Goal: Task Accomplishment & Management: Complete application form

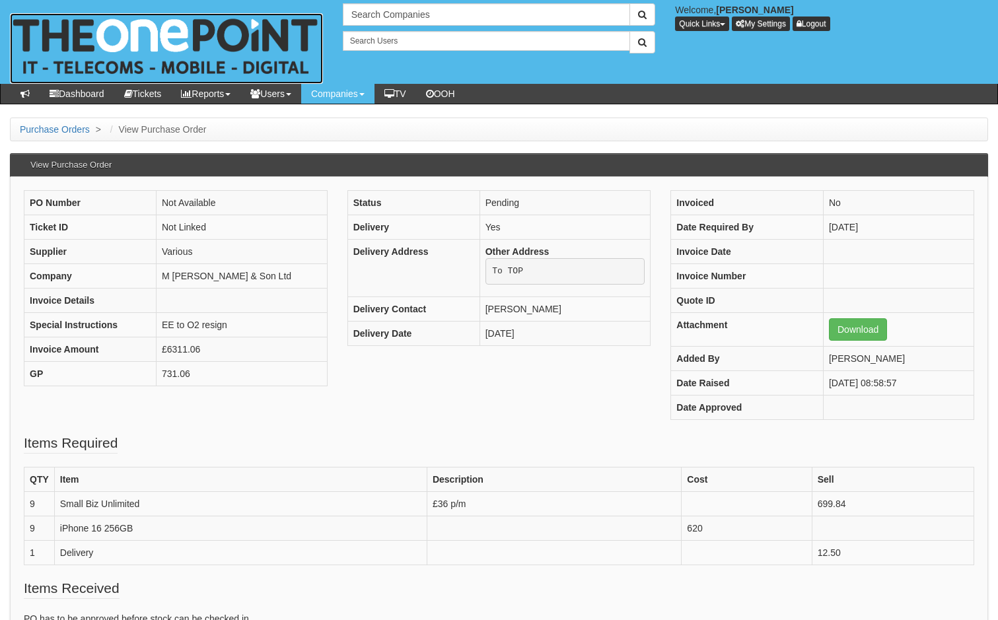
click at [120, 25] on img at bounding box center [166, 48] width 313 height 71
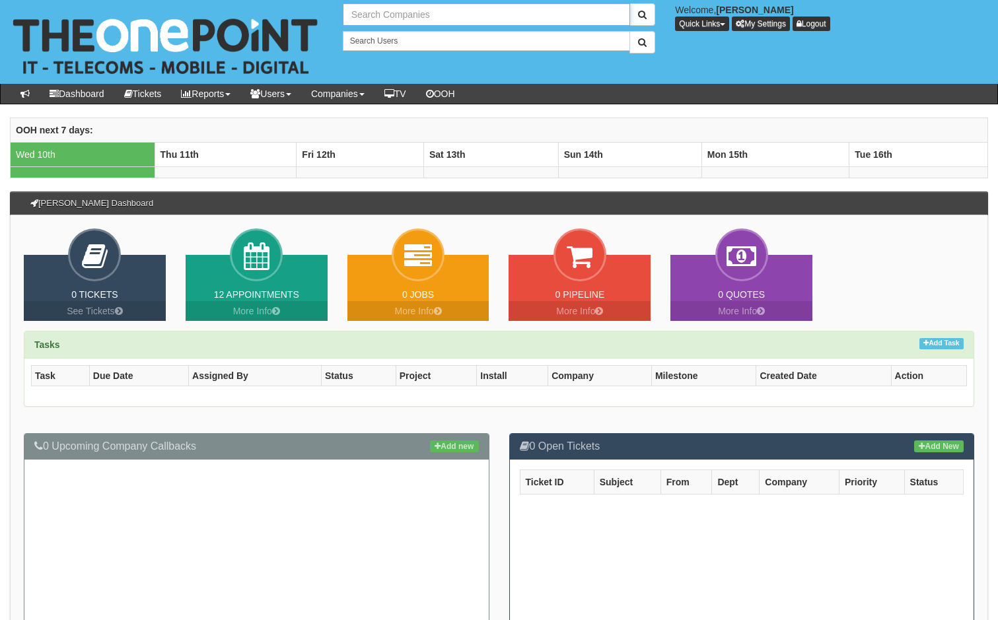
click at [394, 17] on input "text" at bounding box center [487, 14] width 288 height 22
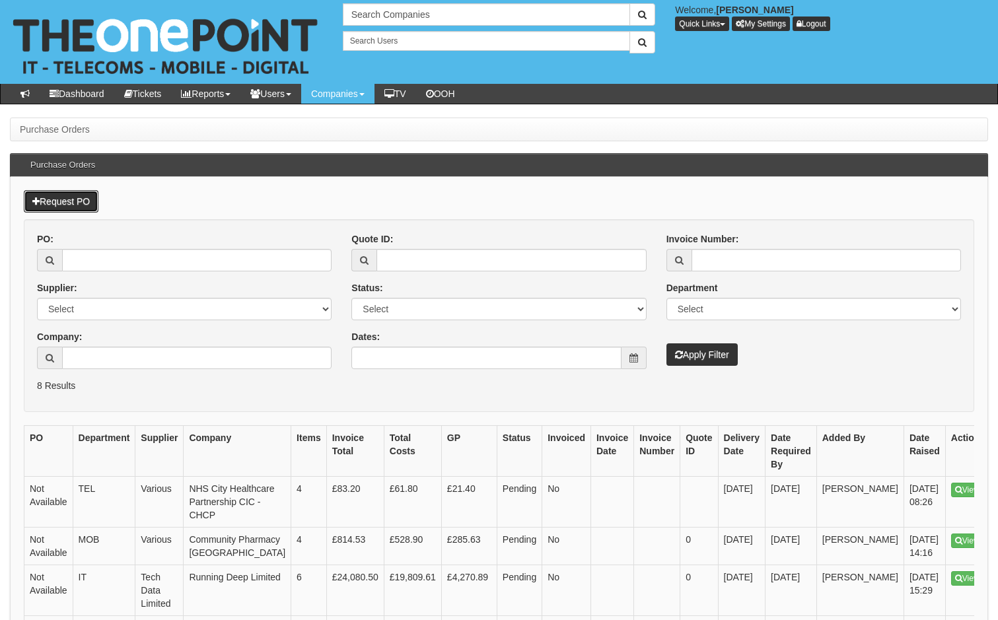
click at [73, 197] on link "Request PO" at bounding box center [61, 201] width 75 height 22
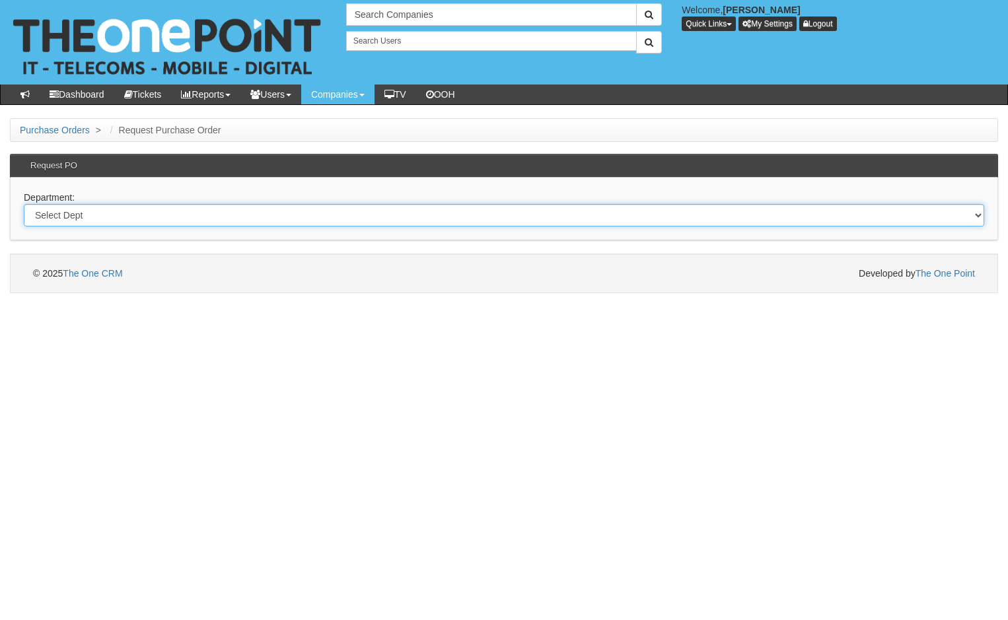
click at [103, 217] on select "Select Dept Digital Internal IT Mobiles Marketing Telecoms" at bounding box center [504, 215] width 961 height 22
select select "?pipeID=&dept=IT"
click at [24, 204] on select "Select Dept Digital Internal IT Mobiles Marketing Telecoms" at bounding box center [504, 215] width 961 height 22
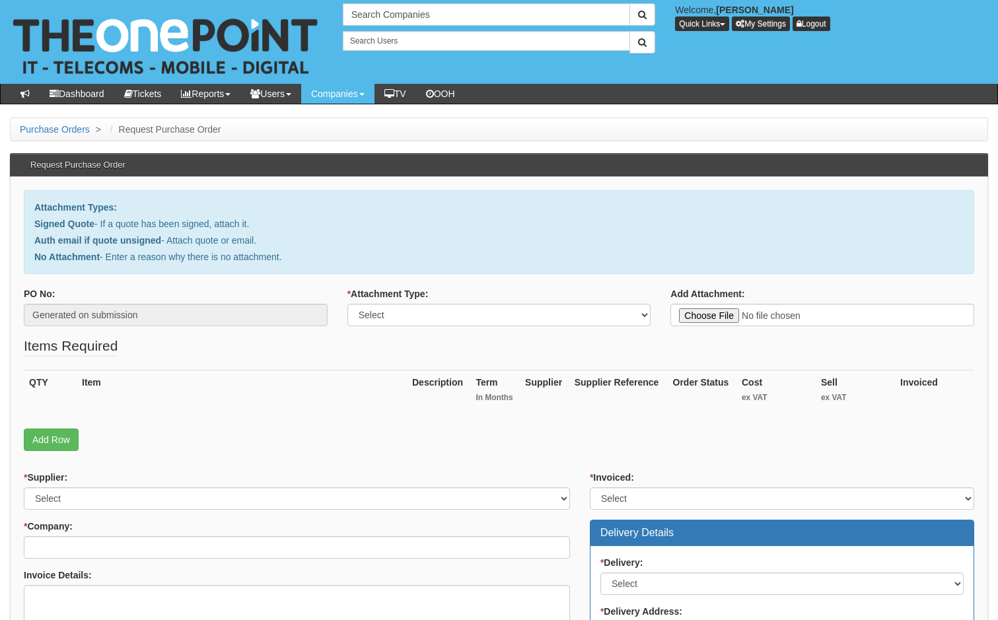
type input "C:\fakepath\[PERSON_NAME] Commercials - New Deal.pdf"
click at [439, 321] on select "Select Signed Quote Auth email with quote if unsigned No Attachment" at bounding box center [500, 315] width 304 height 22
select select "Signed Quote"
click at [348, 304] on select "Select Signed Quote Auth email with quote if unsigned No Attachment" at bounding box center [500, 315] width 304 height 22
click at [51, 436] on link "Add Row" at bounding box center [51, 440] width 55 height 22
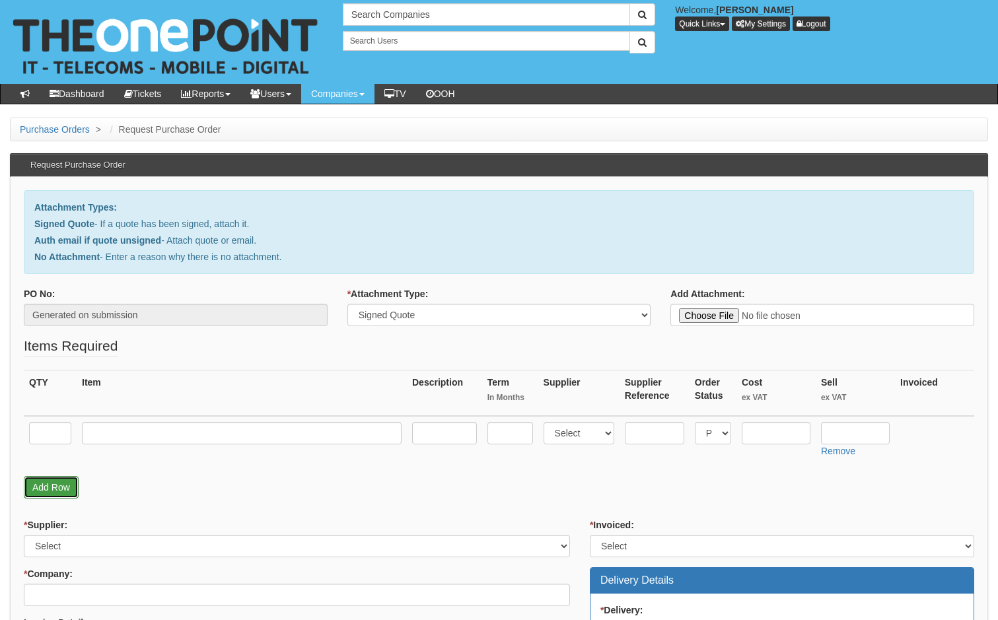
click at [55, 486] on link "Add Row" at bounding box center [51, 487] width 55 height 22
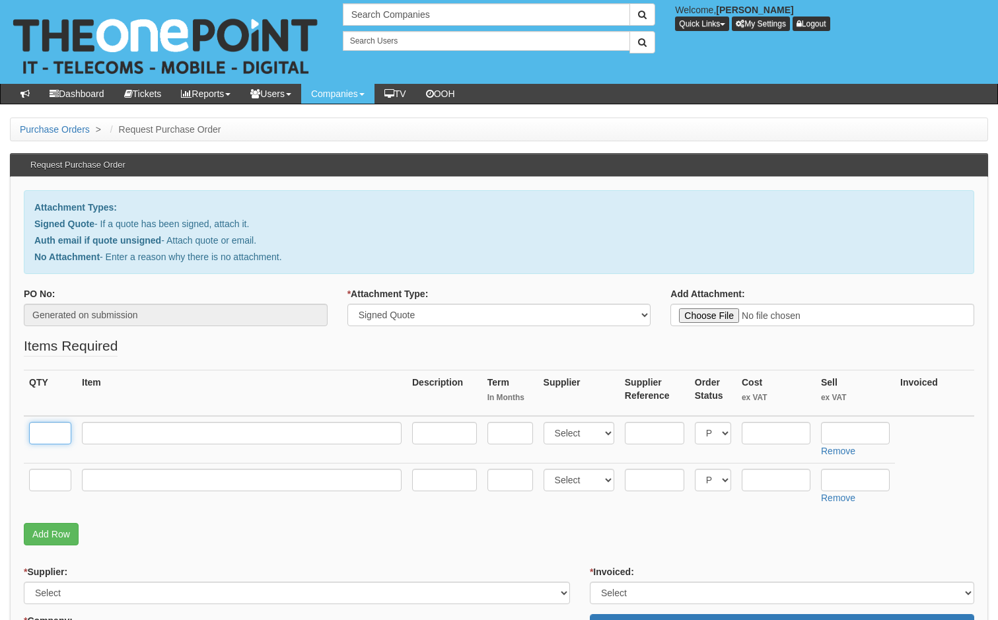
drag, startPoint x: 54, startPoint y: 435, endPoint x: 67, endPoint y: 435, distance: 13.2
click at [54, 435] on input "text" at bounding box center [50, 433] width 42 height 22
type input "1"
drag, startPoint x: 108, startPoint y: 425, endPoint x: 112, endPoint y: 434, distance: 10.1
click at [108, 425] on input "text" at bounding box center [242, 433] width 320 height 22
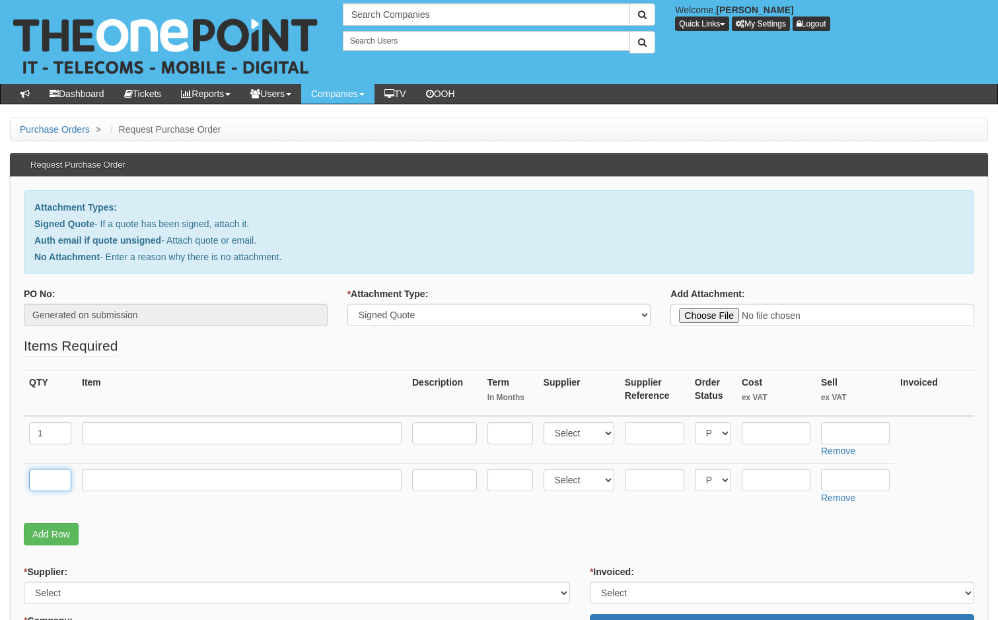
click at [45, 484] on input "text" at bounding box center [50, 480] width 42 height 22
type input "1"
click at [112, 480] on input "text" at bounding box center [242, 480] width 320 height 22
type input "Delivery"
type input "Dell Inspiron 15"
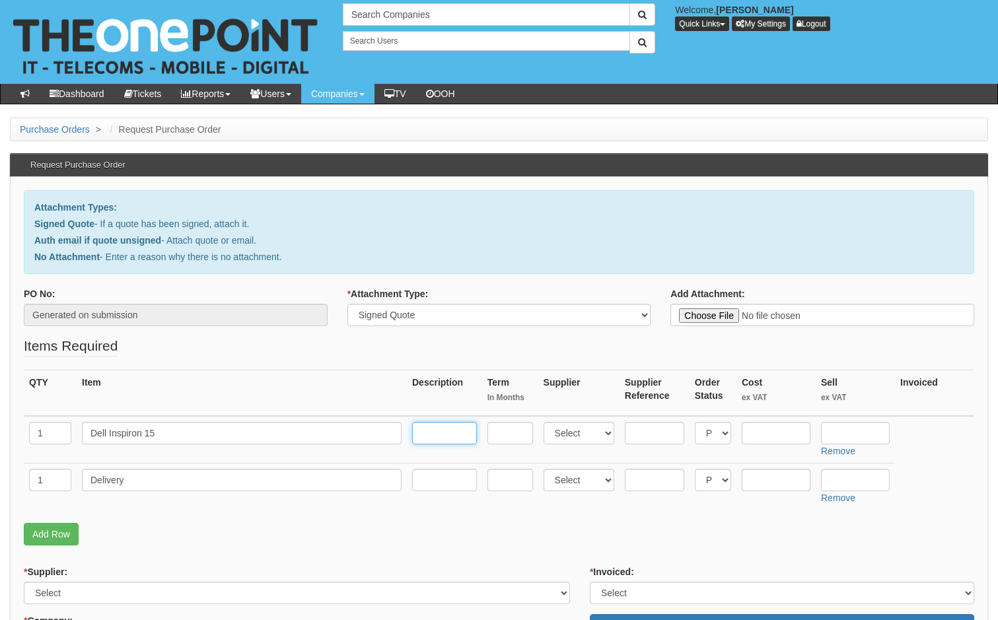
type input "16GB 512GB"
type input "454.17"
type input "545"
type input "0.00"
type input "12.50"
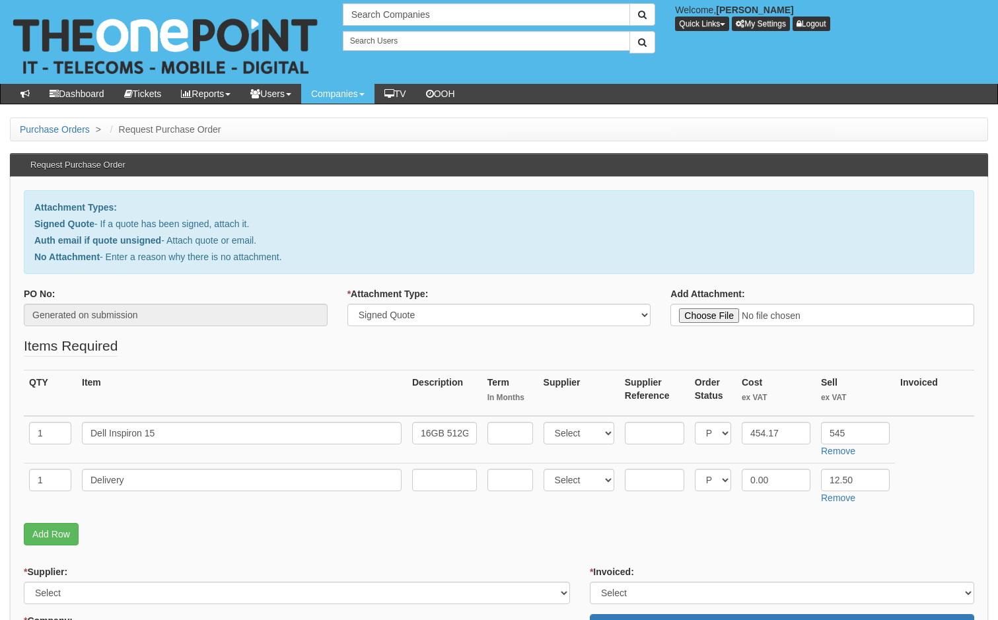
type input "Cara Innes"
click at [850, 432] on input "545" at bounding box center [855, 433] width 69 height 22
type input "539.84"
click at [790, 428] on input "454.17" at bounding box center [776, 433] width 69 height 22
type input "457.50"
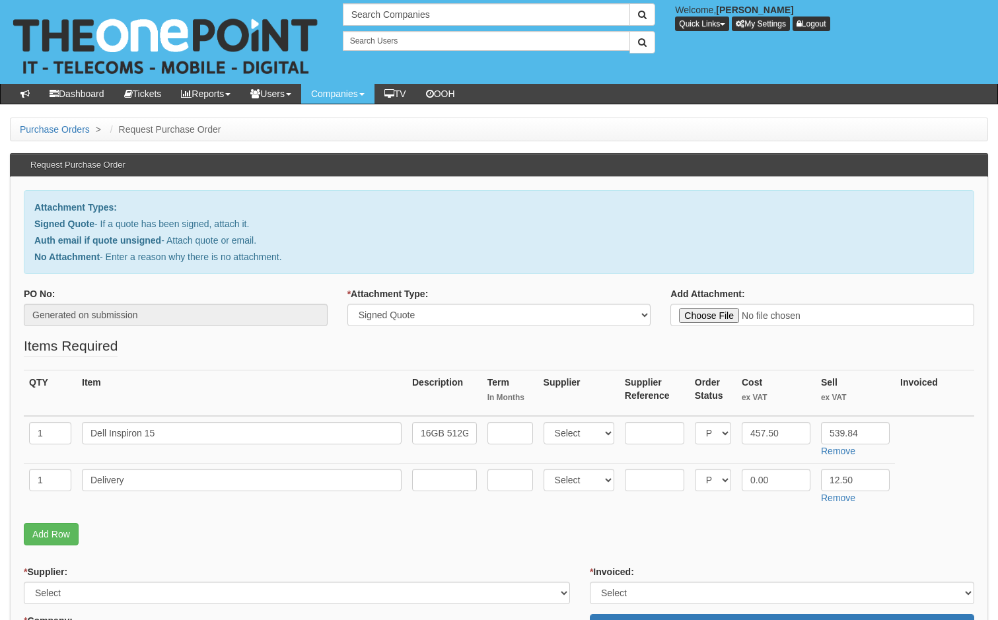
click at [780, 534] on p "Add Row" at bounding box center [499, 534] width 951 height 22
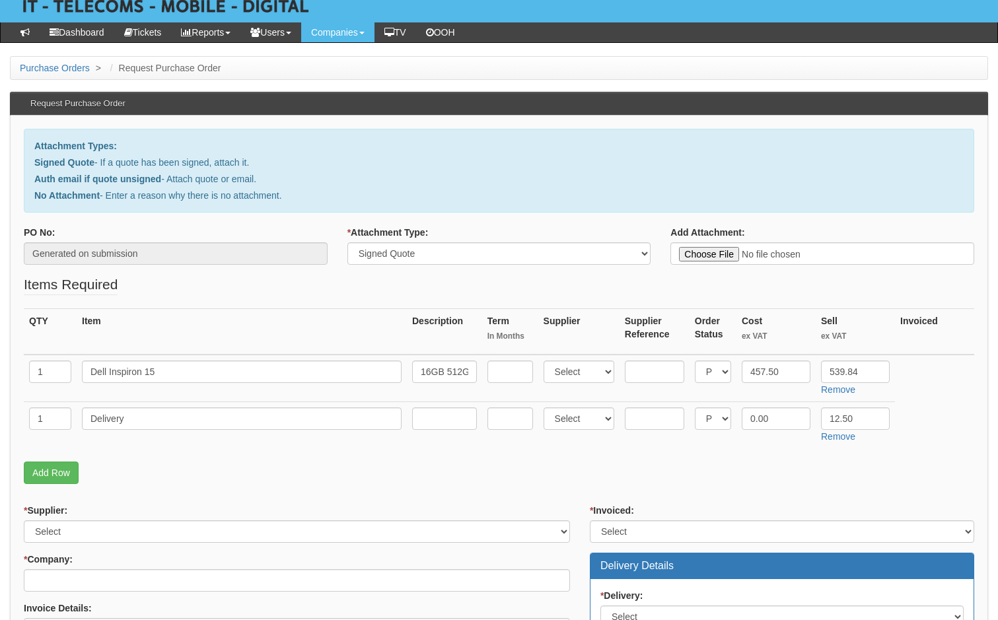
scroll to position [132, 0]
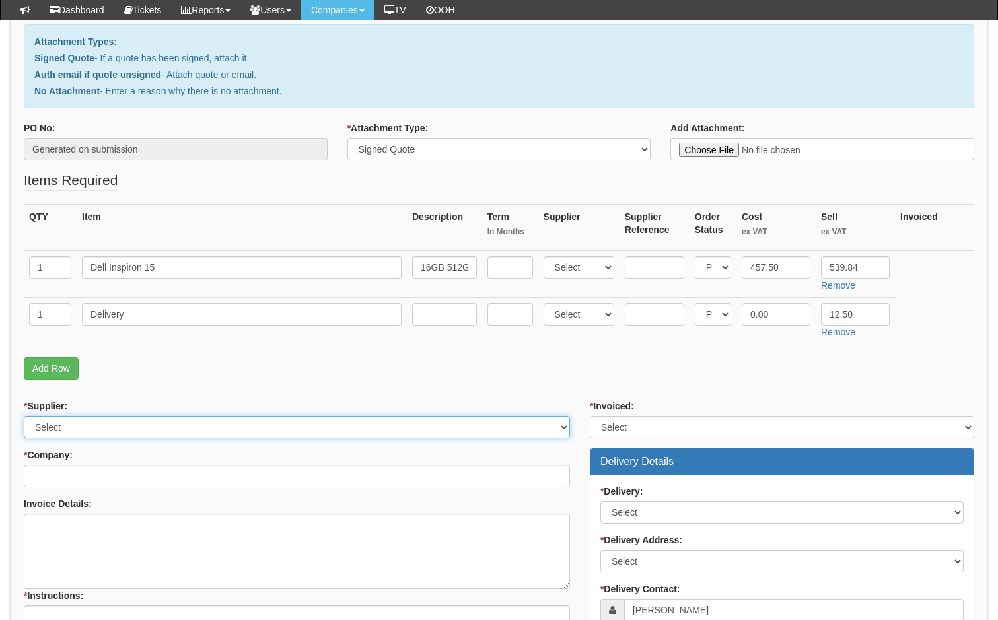
click at [189, 438] on select "Select 123 REG.co.uk 1Password 3 4Gon AA Jones Electric Ltd Abzorb Access Group…" at bounding box center [297, 427] width 546 height 22
select select "13"
click at [24, 416] on select "Select 123 REG.co.uk 1Password 3 4Gon AA Jones Electric Ltd Abzorb Access Group…" at bounding box center [297, 427] width 546 height 22
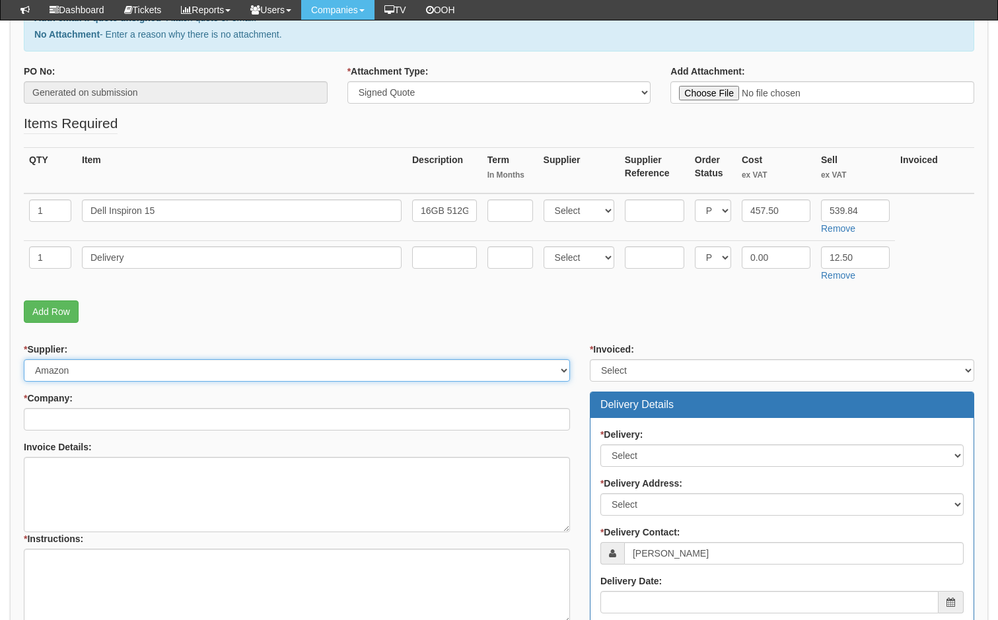
scroll to position [264, 0]
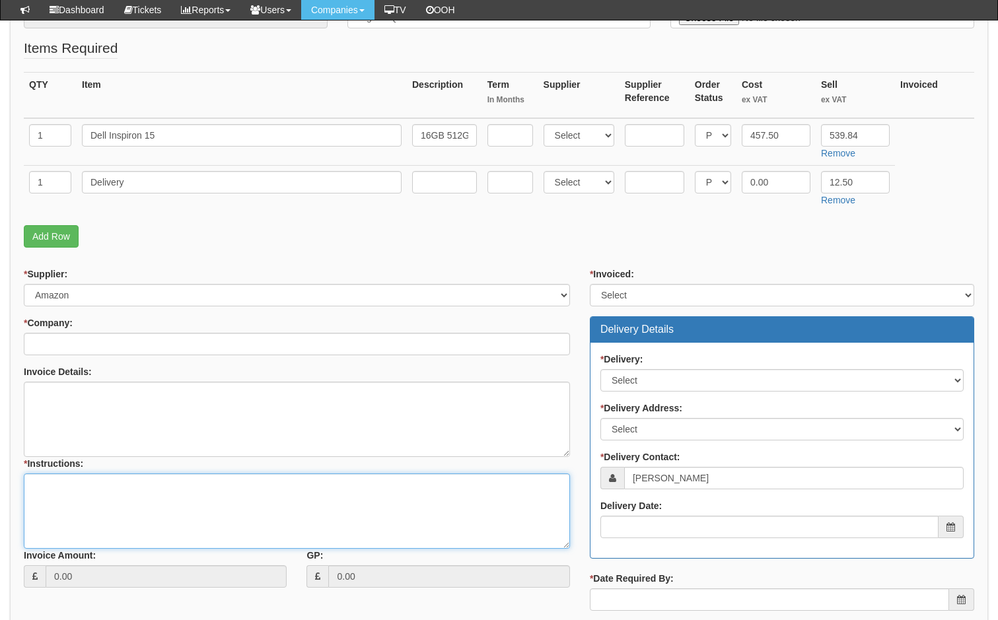
click at [58, 513] on textarea "* Instructions:" at bounding box center [297, 511] width 546 height 75
paste textarea "https://www.amazon.co.uk/Dell-Inspiron-i5-1235U-Graphics-English-UK/dp/B0CVQWW1…"
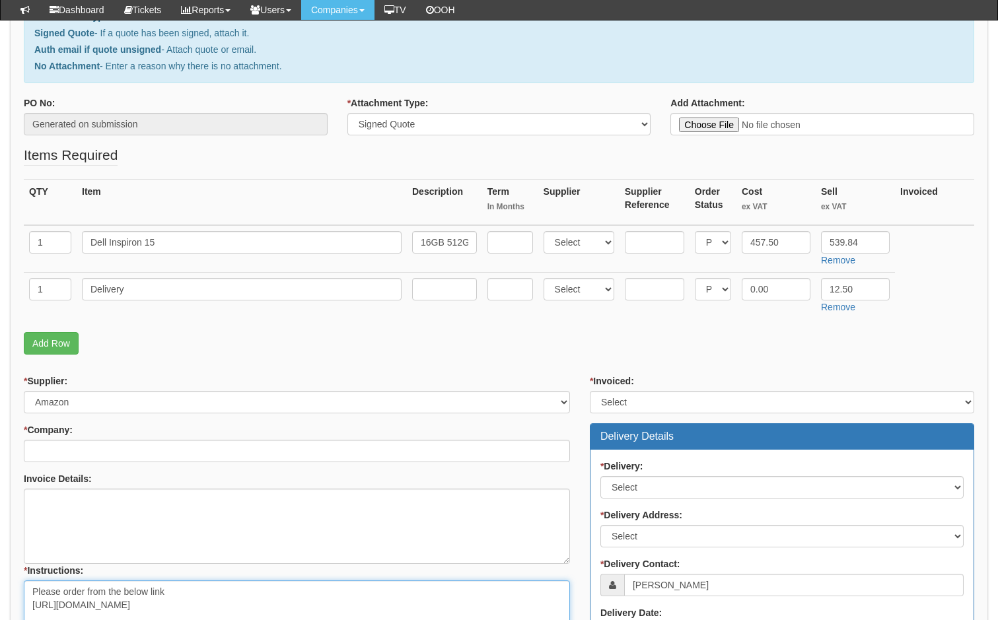
scroll to position [198, 0]
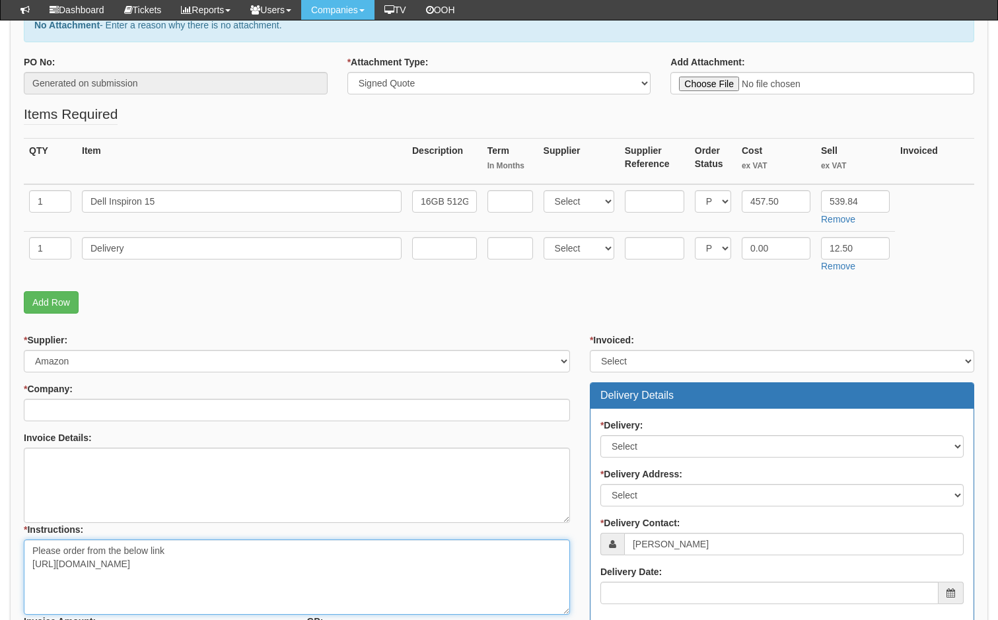
type textarea "Please order from the below link https://www.amazon.co.uk/Dell-Inspiron-i5-1235…"
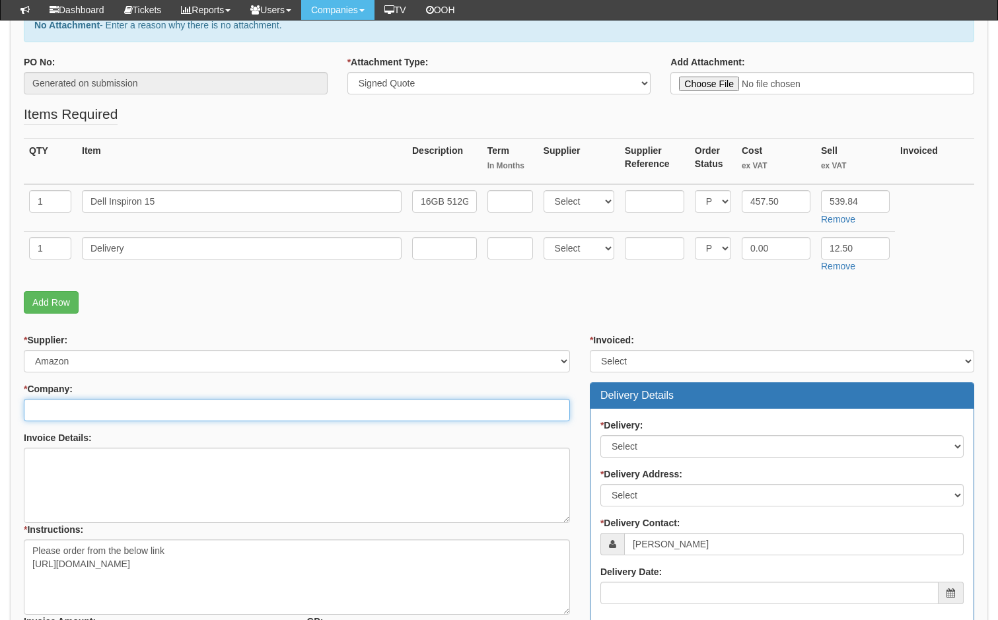
click at [69, 410] on input "* Company:" at bounding box center [297, 410] width 546 height 22
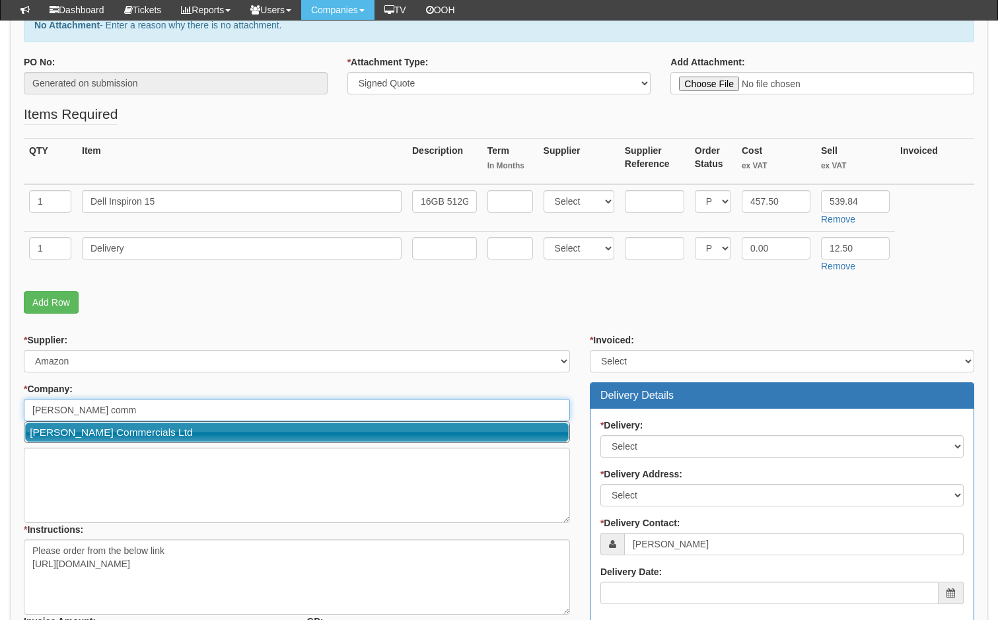
click at [98, 429] on link "[PERSON_NAME] Commercials Ltd" at bounding box center [297, 432] width 544 height 19
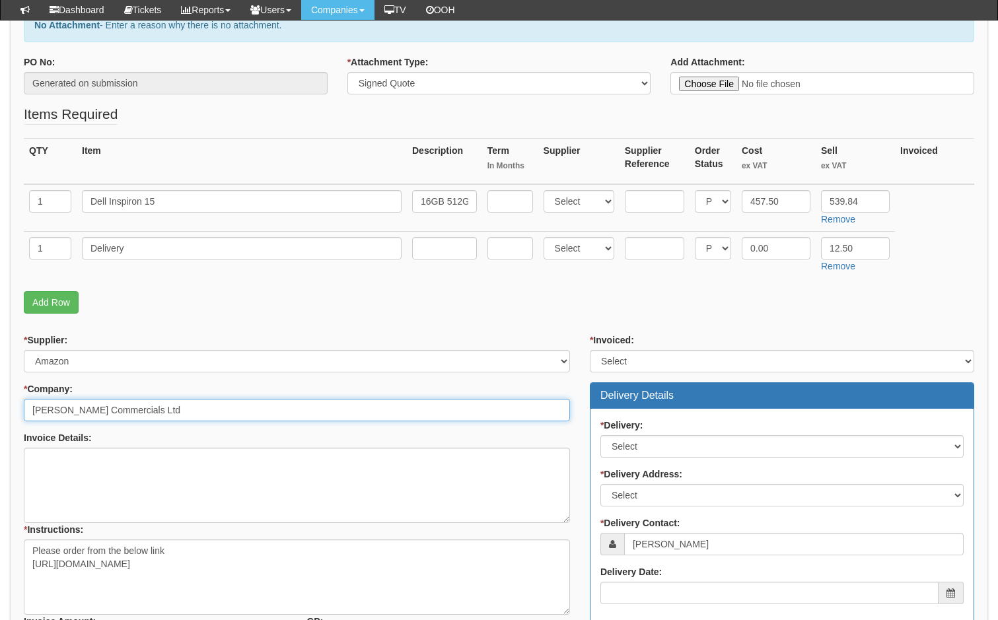
type input "[PERSON_NAME] Commercials Ltd"
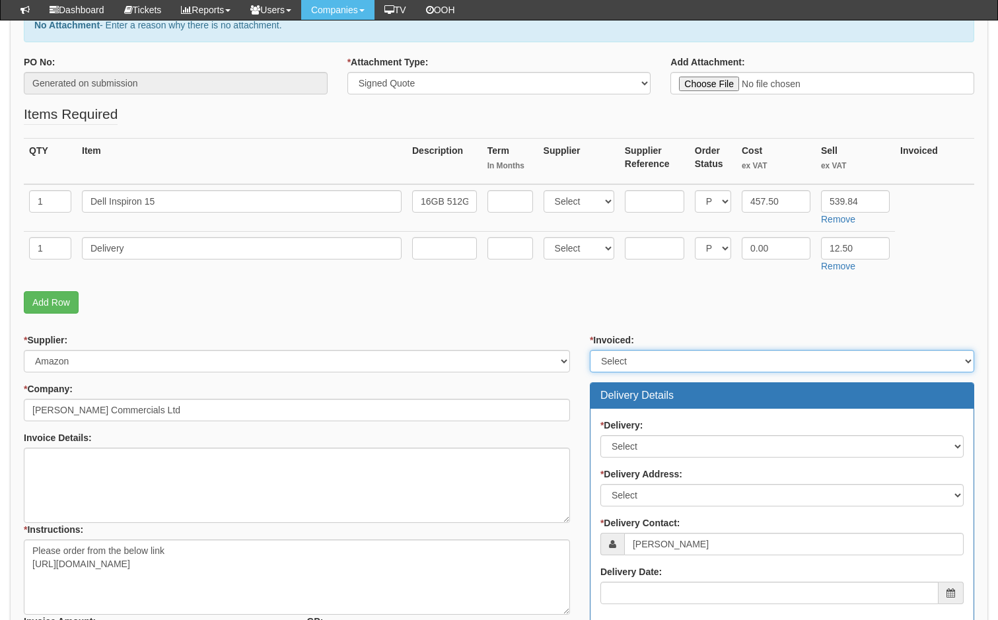
click at [694, 363] on select "Select Yes No N/A STB (part of order)" at bounding box center [782, 361] width 385 height 22
select select "2"
click at [590, 350] on select "Select Yes No N/A STB (part of order)" at bounding box center [782, 361] width 385 height 22
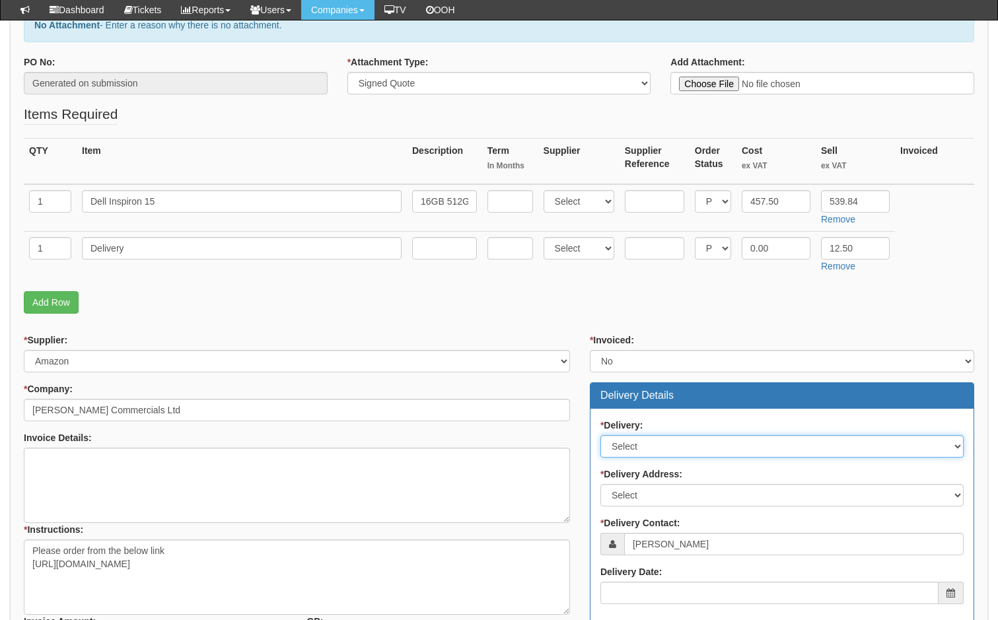
click at [653, 449] on select "Select No Not Applicable Yes" at bounding box center [782, 446] width 363 height 22
select select "1"
click at [601, 435] on select "Select No Not Applicable Yes" at bounding box center [782, 446] width 363 height 22
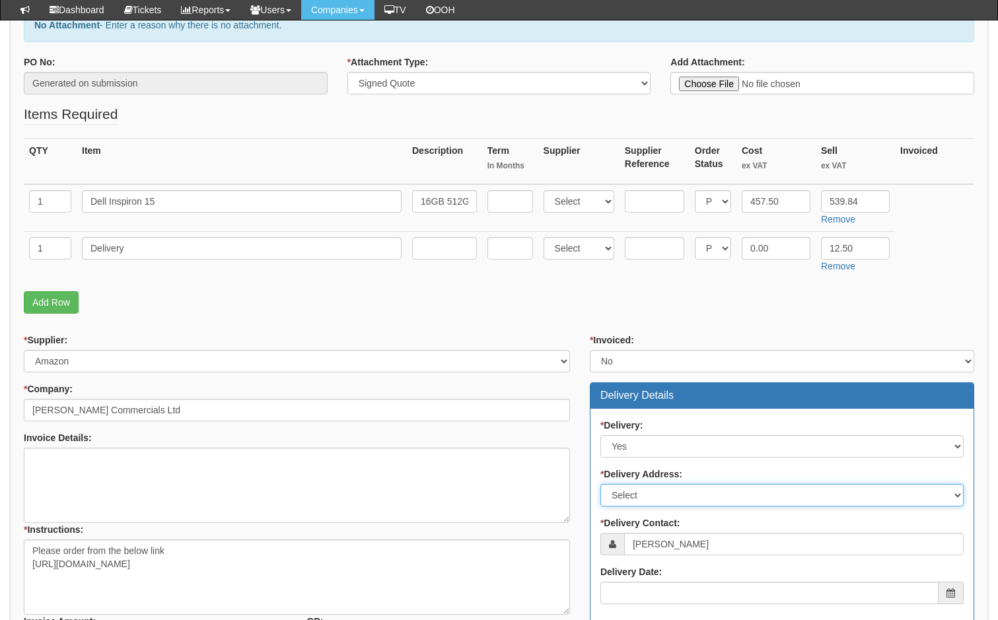
click at [647, 494] on select "Select Not Applicable Main Address - HU3 4UQ Other" at bounding box center [782, 495] width 363 height 22
select select "other"
click at [601, 484] on select "Select Not Applicable Main Address - HU3 4UQ Other" at bounding box center [782, 495] width 363 height 22
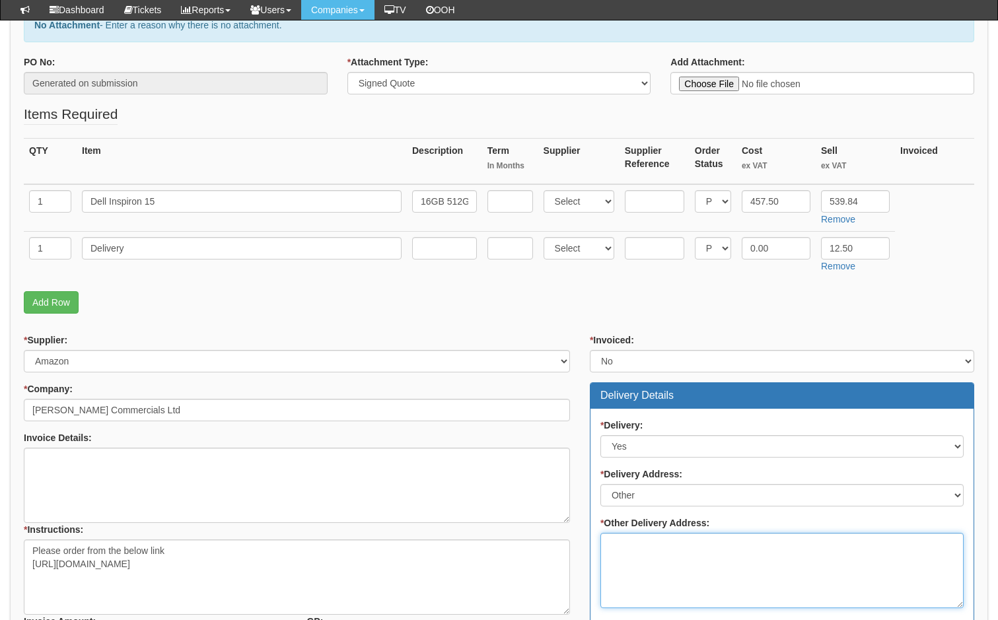
click at [640, 550] on textarea "* Other Delivery Address:" at bounding box center [782, 570] width 363 height 75
drag, startPoint x: 847, startPoint y: 548, endPoint x: 585, endPoint y: 537, distance: 261.9
click at [585, 537] on div "* Invoiced: Select Yes No N/A STB (part of order) Delivery Details * Delivery: …" at bounding box center [782, 601] width 404 height 535
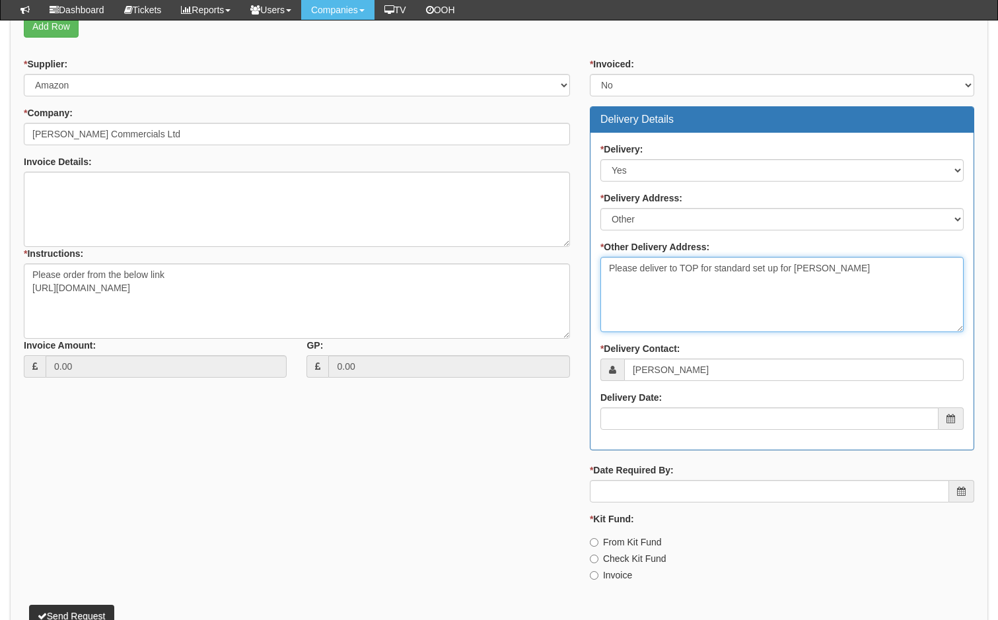
scroll to position [529, 0]
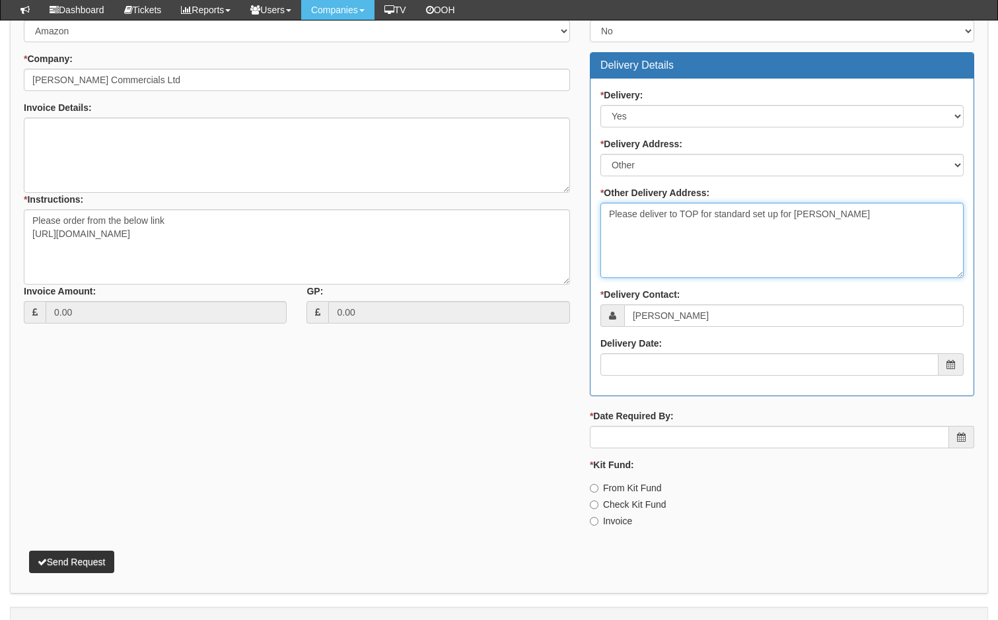
type textarea "Please deliver to TOP for standard set up for Thompsons"
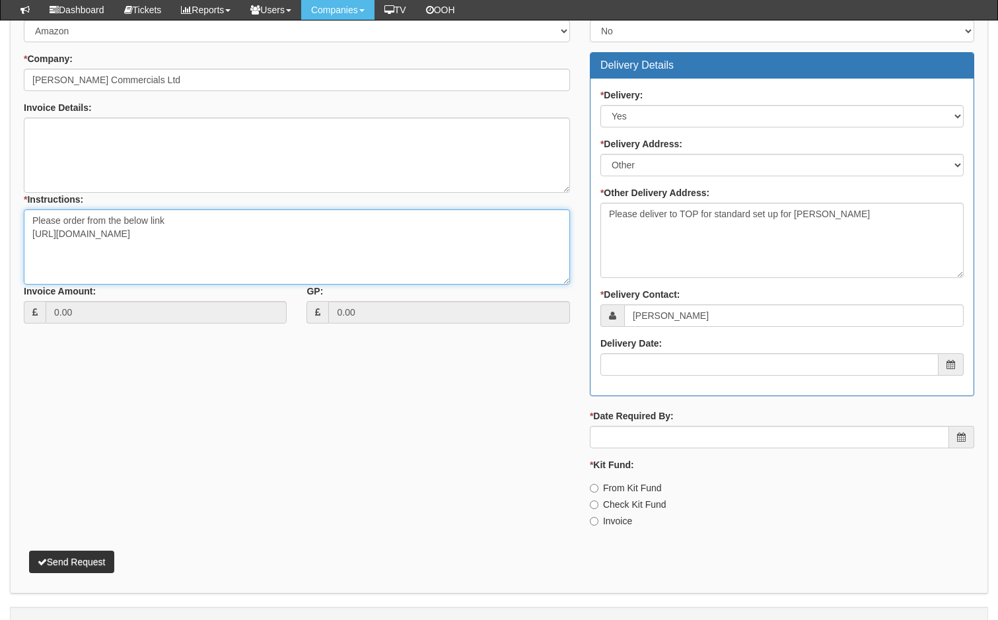
drag, startPoint x: 87, startPoint y: 272, endPoint x: 166, endPoint y: 278, distance: 79.5
click at [88, 272] on textarea "Please order from the below link https://www.amazon.co.uk/Dell-Inspiron-i5-1235…" at bounding box center [297, 246] width 546 height 75
paste textarea "Please deliver to TOP for standard set up for Thompsons"
type textarea "Please order from the below link https://www.amazon.co.uk/Dell-Inspiron-i5-1235…"
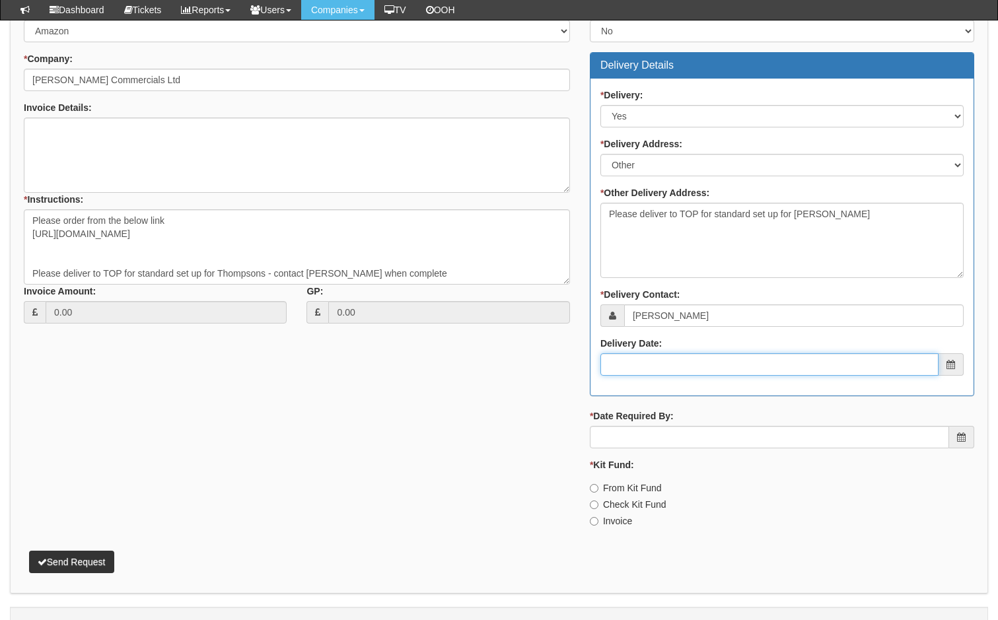
click at [699, 367] on input "Delivery Date:" at bounding box center [770, 364] width 338 height 22
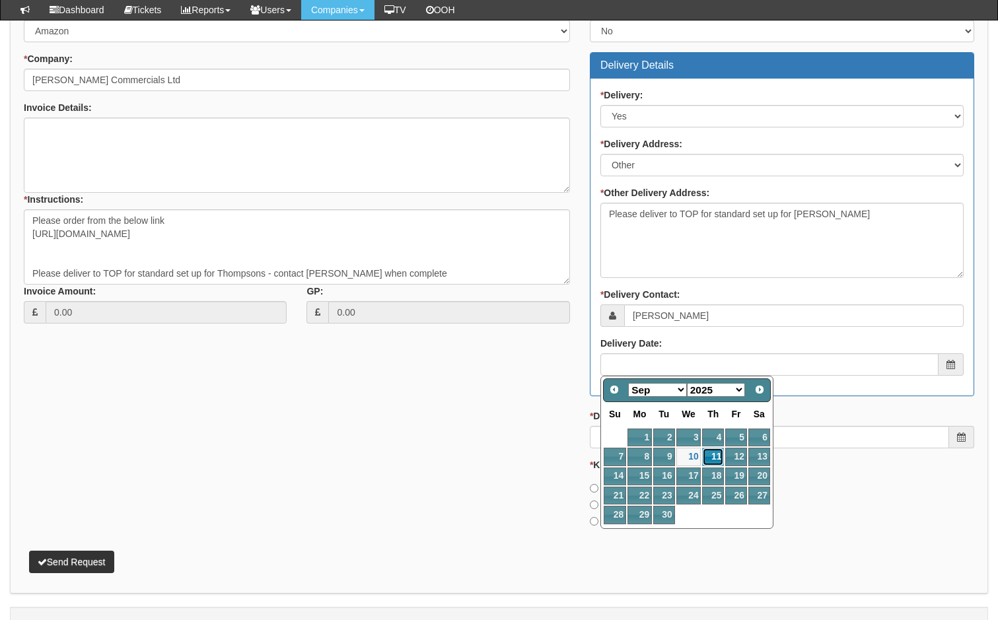
click at [711, 453] on link "11" at bounding box center [713, 457] width 22 height 18
type input "2025-09-11"
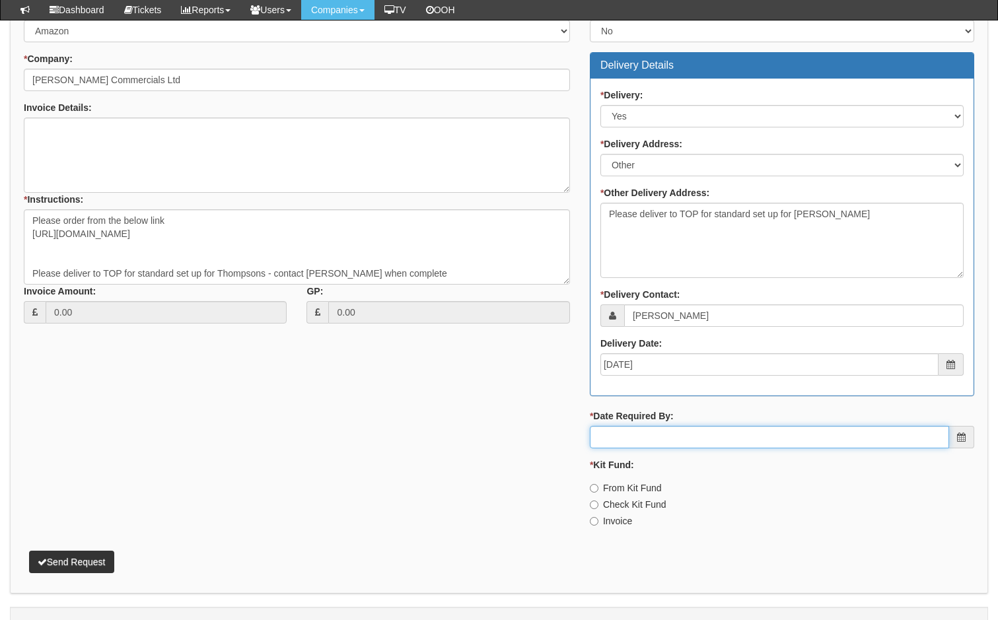
click at [651, 431] on input "* Date Required By:" at bounding box center [769, 437] width 359 height 22
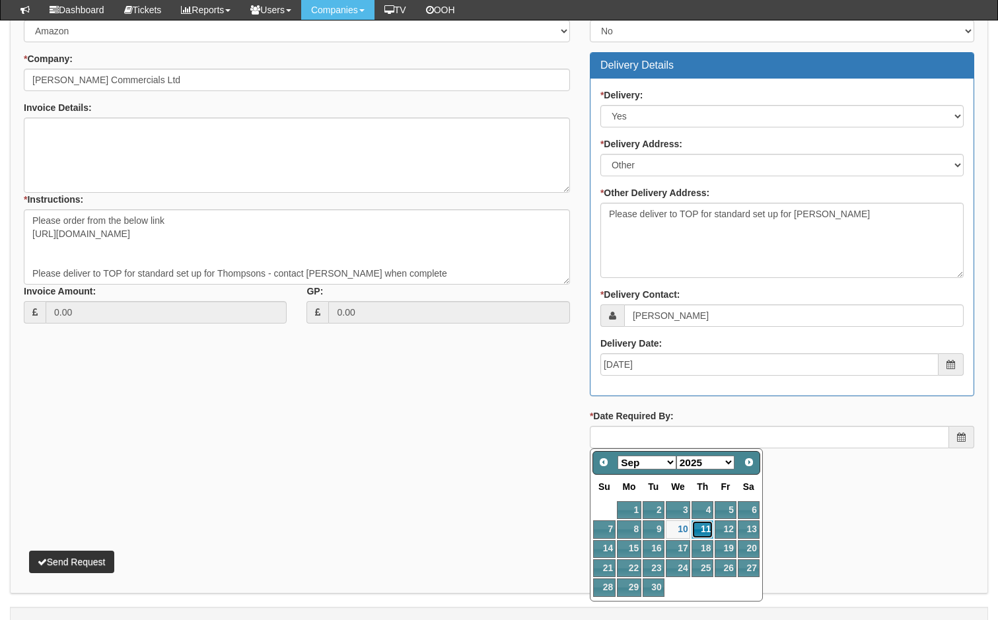
click at [700, 530] on link "11" at bounding box center [703, 530] width 22 height 18
type input "2025-09-11"
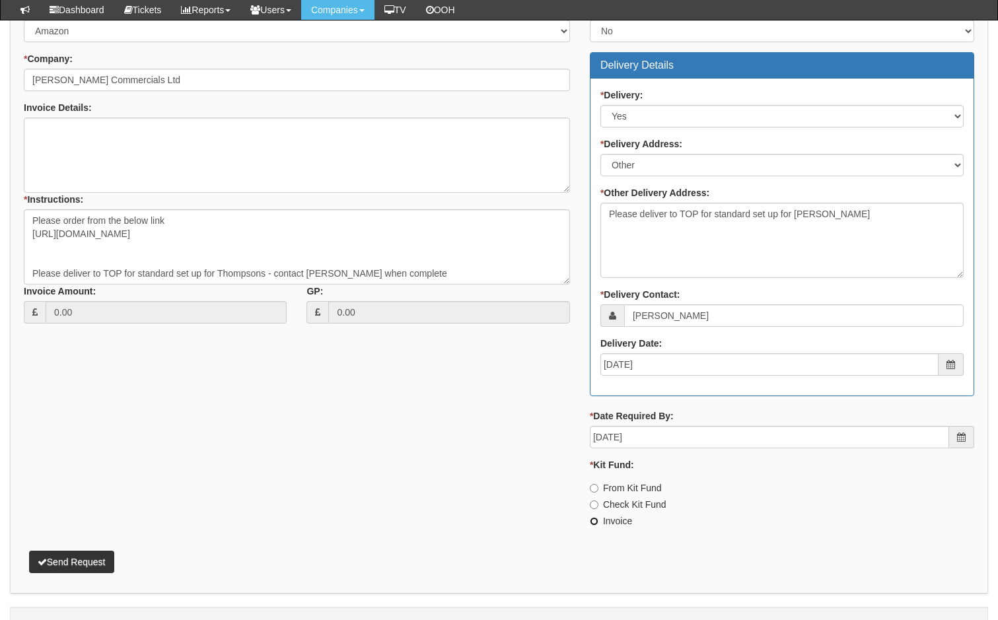
click at [594, 521] on input "Invoice" at bounding box center [594, 521] width 9 height 9
radio input "true"
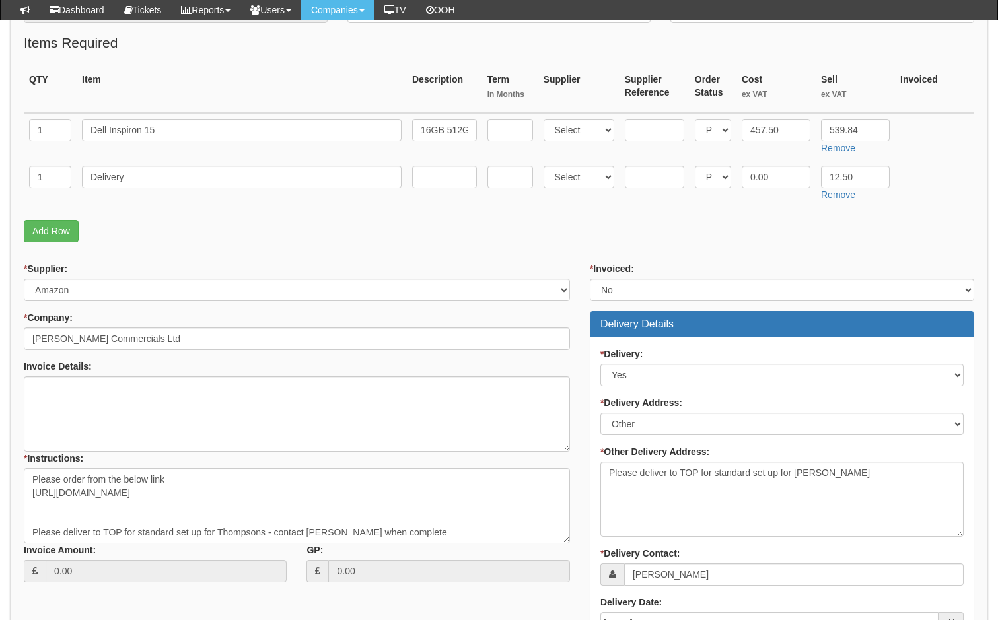
scroll to position [264, 0]
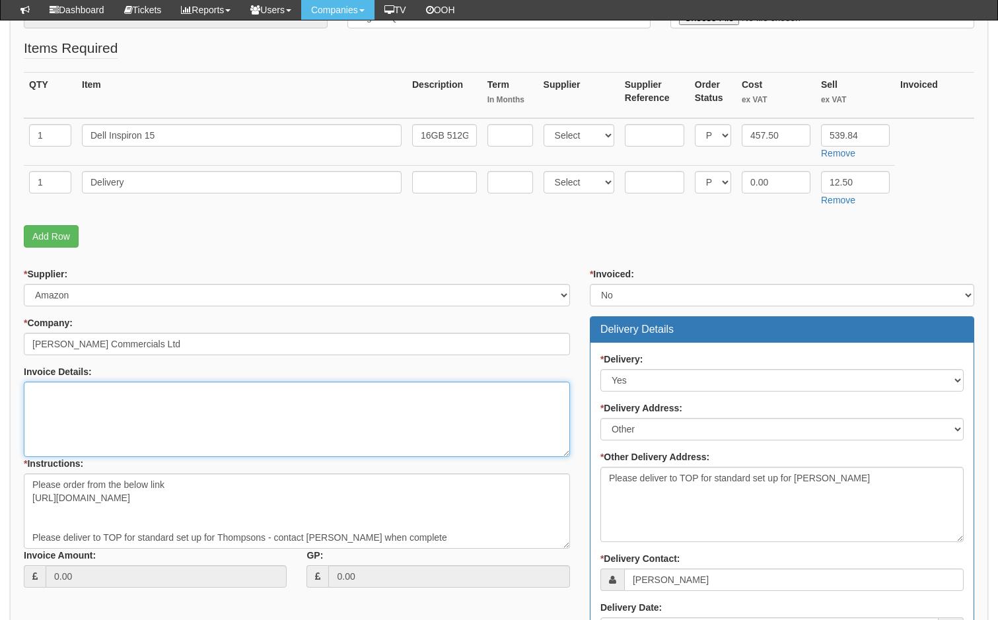
click at [114, 405] on textarea "Invoice Details:" at bounding box center [297, 419] width 546 height 75
drag, startPoint x: 284, startPoint y: 406, endPoint x: 289, endPoint y: 401, distance: 7.0
click at [284, 406] on textarea "Please use Thompson Commercials PO number" at bounding box center [297, 419] width 546 height 75
paste textarea "10BCA0000228"
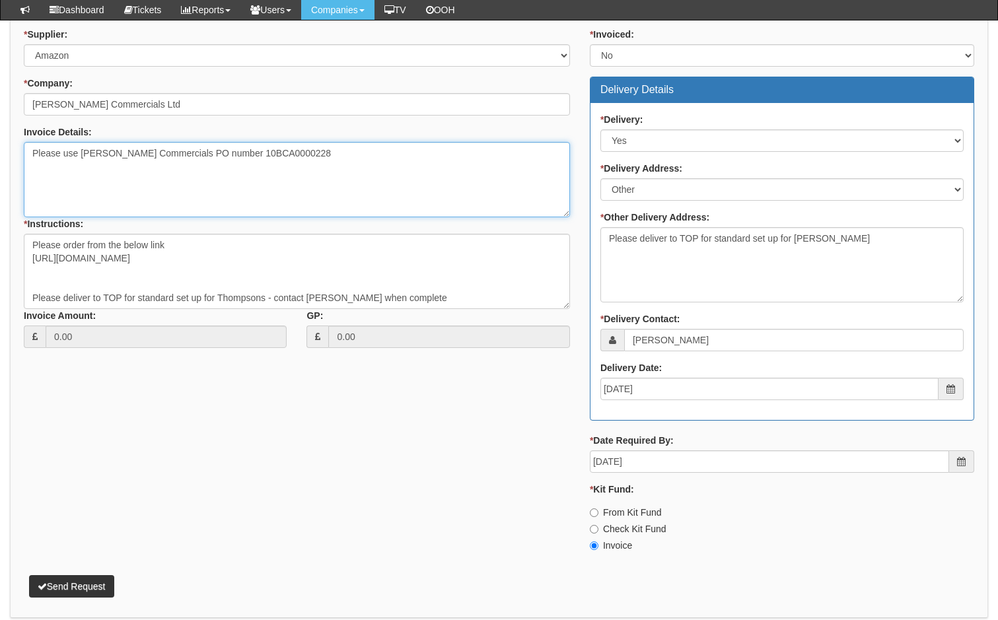
scroll to position [555, 0]
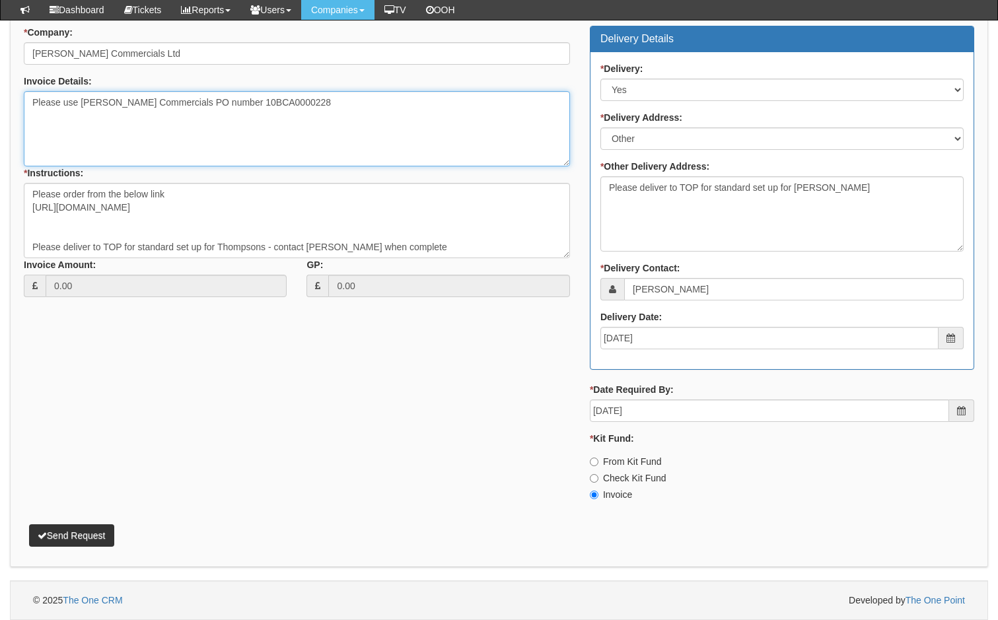
type textarea "Please use Thompson Commercials PO number 10BCA0000228"
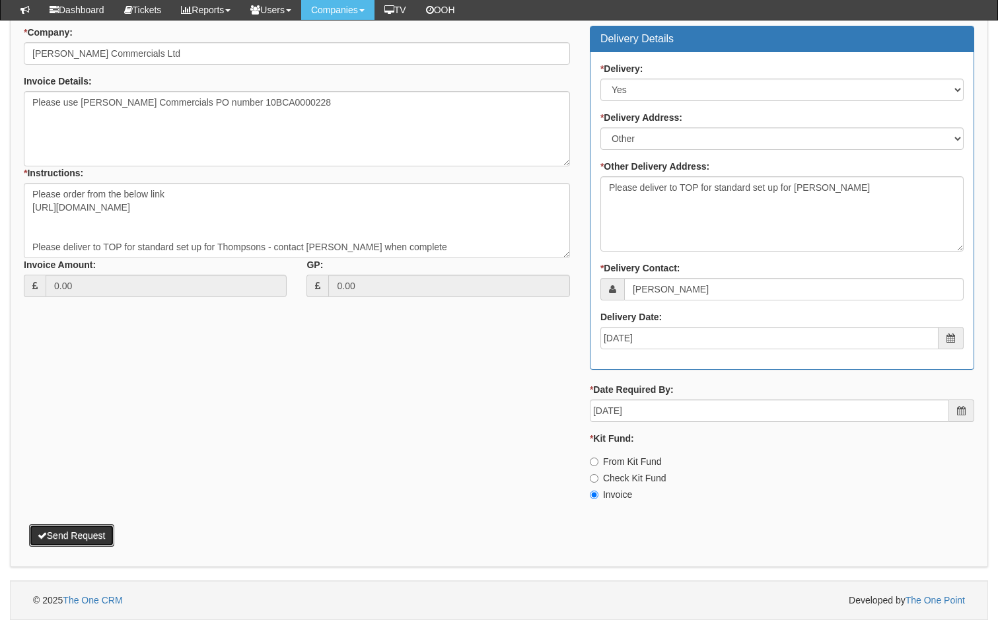
click at [89, 537] on button "Send Request" at bounding box center [71, 536] width 85 height 22
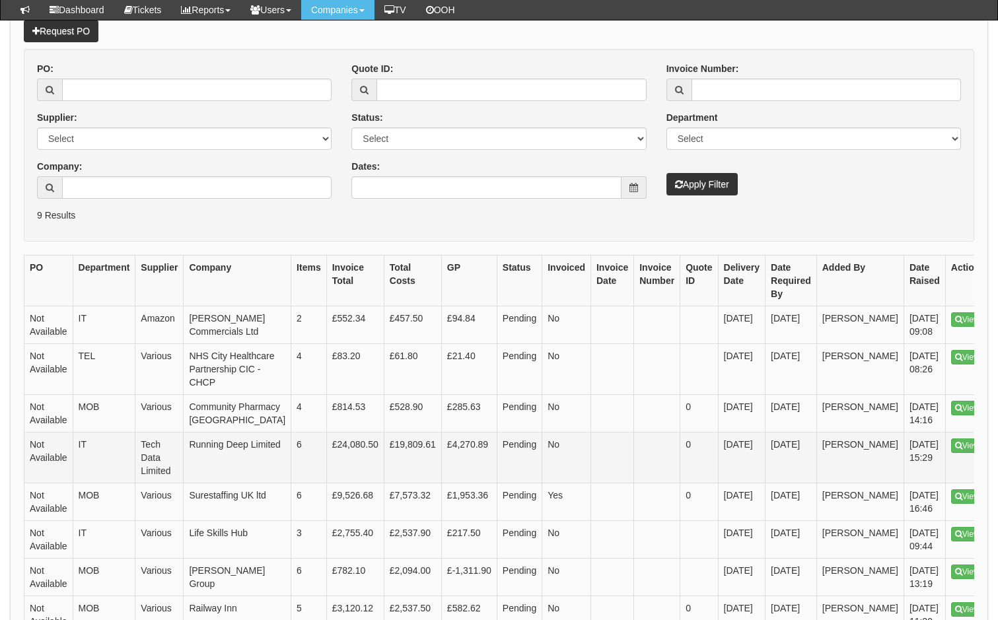
scroll to position [198, 0]
